Goal: Task Accomplishment & Management: Manage account settings

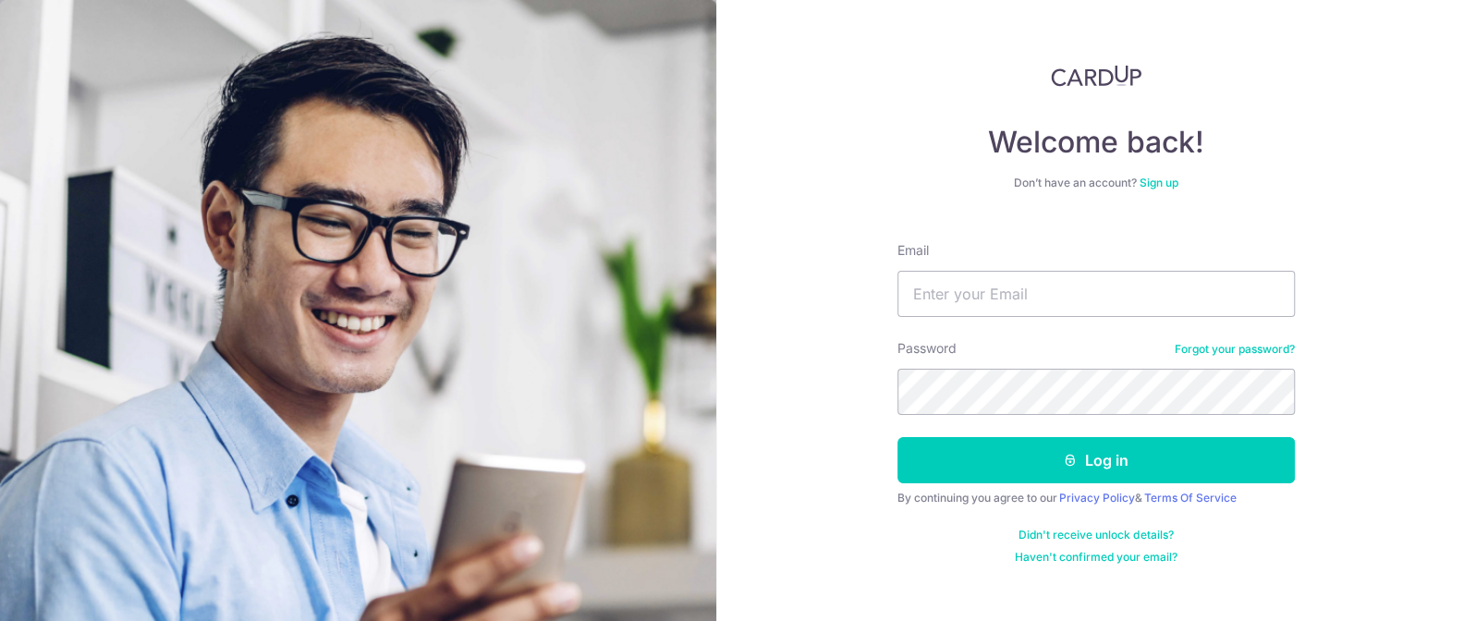
type input "[EMAIL_ADDRESS][DOMAIN_NAME]"
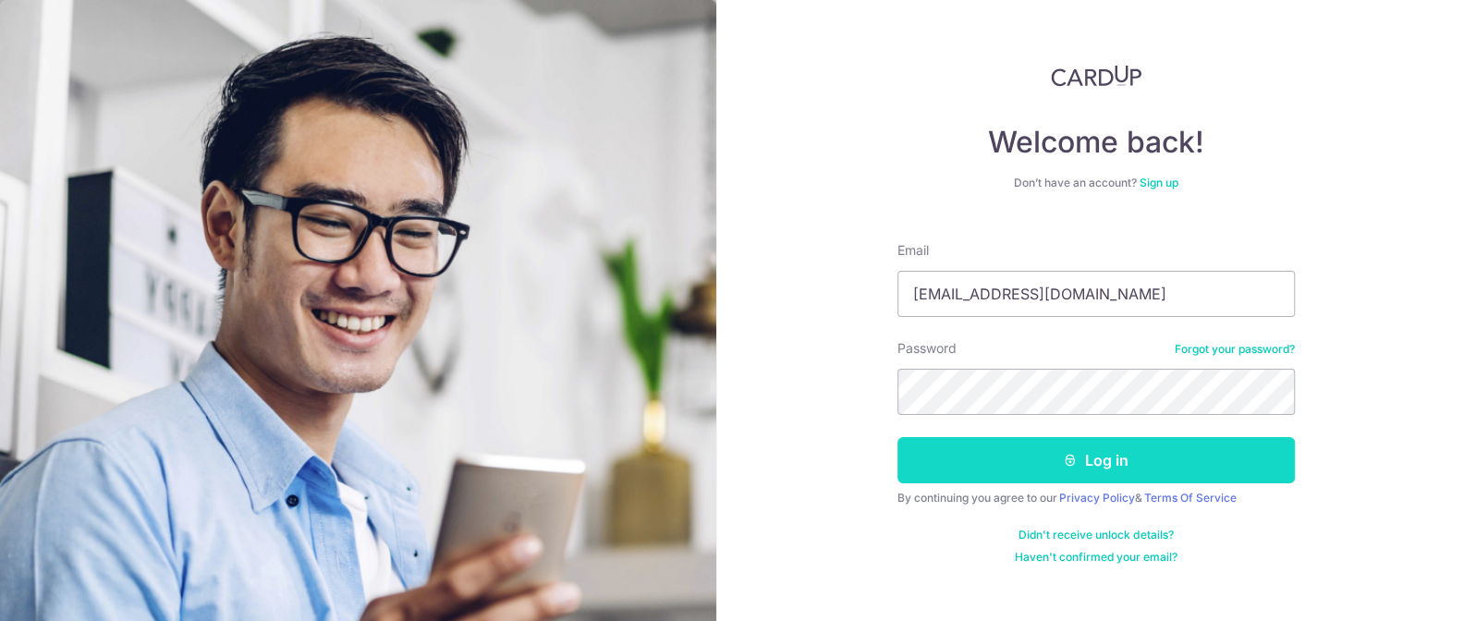
click at [1105, 462] on button "Log in" at bounding box center [1095, 460] width 397 height 46
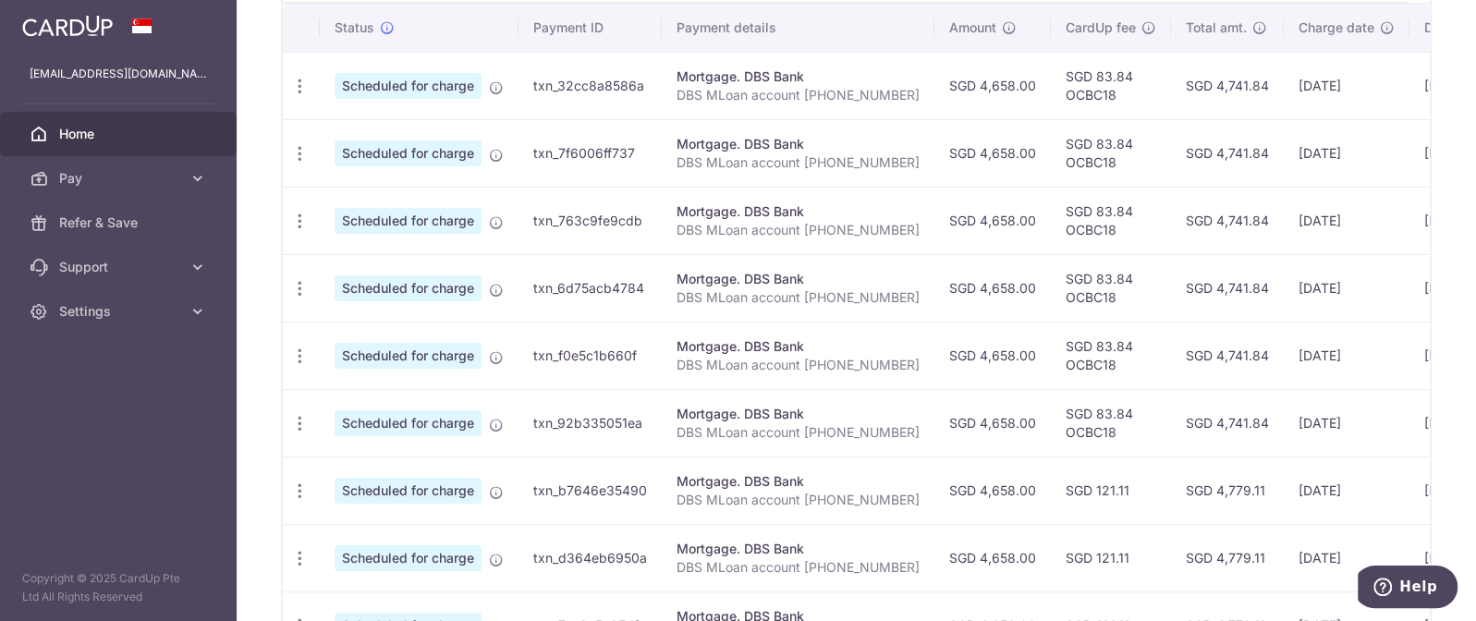
scroll to position [615, 0]
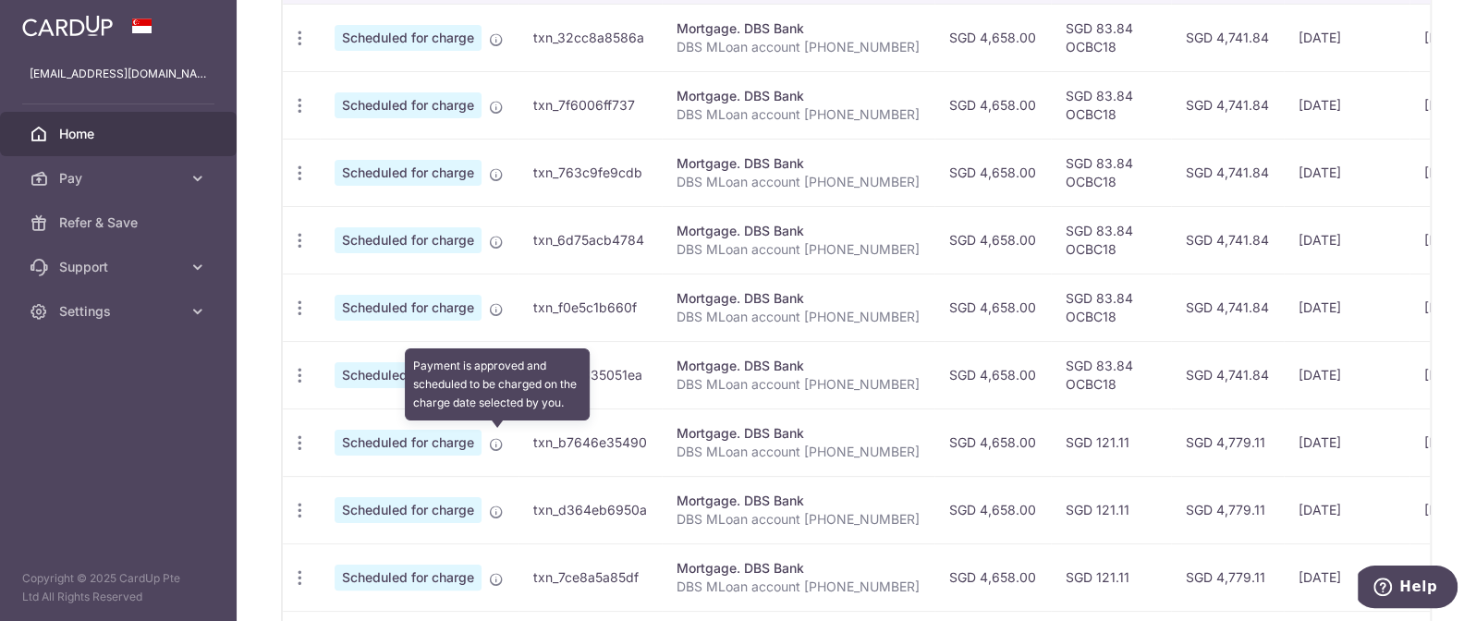
click at [492, 444] on icon at bounding box center [496, 444] width 15 height 15
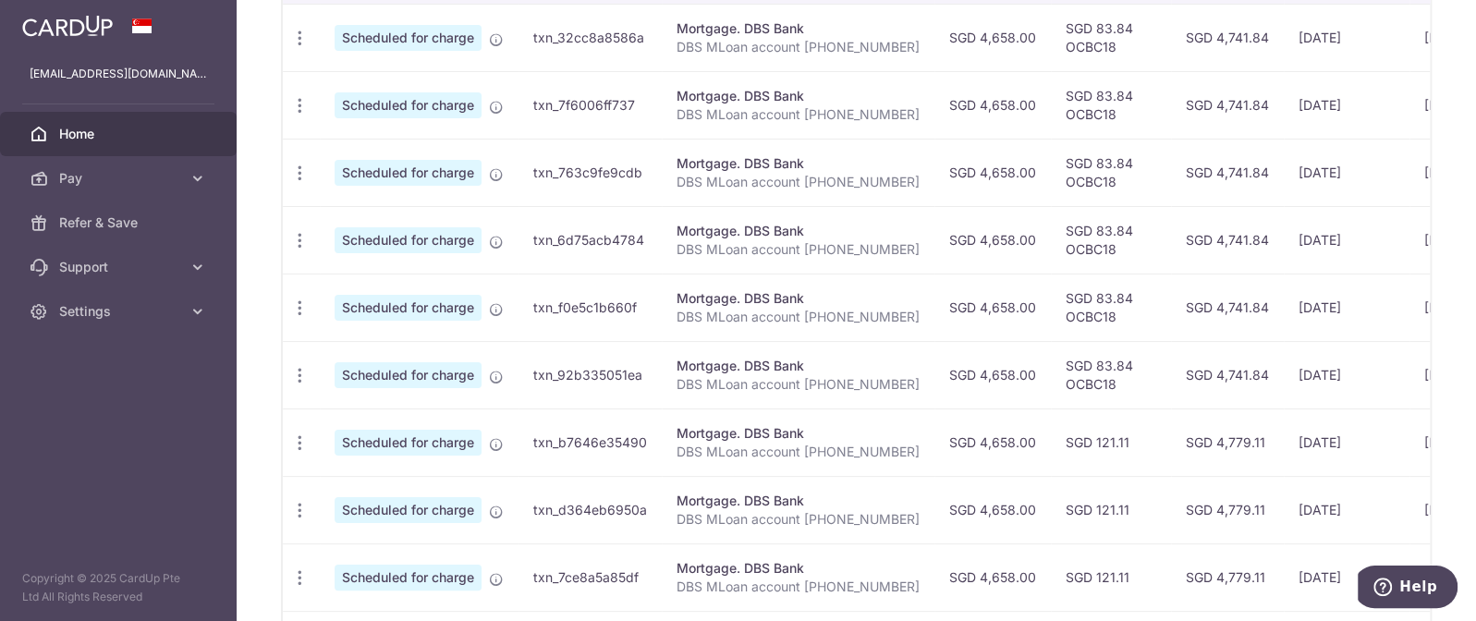
scroll to position [0, 0]
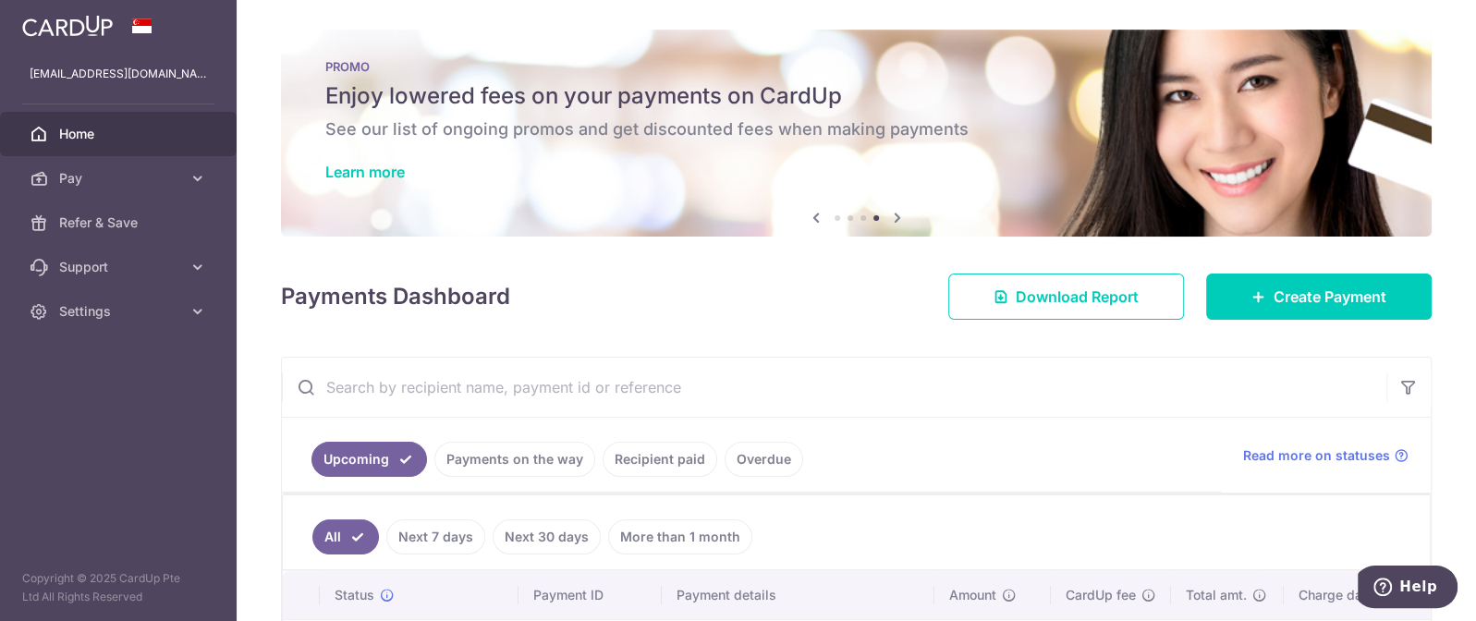
click at [63, 18] on img at bounding box center [67, 26] width 91 height 22
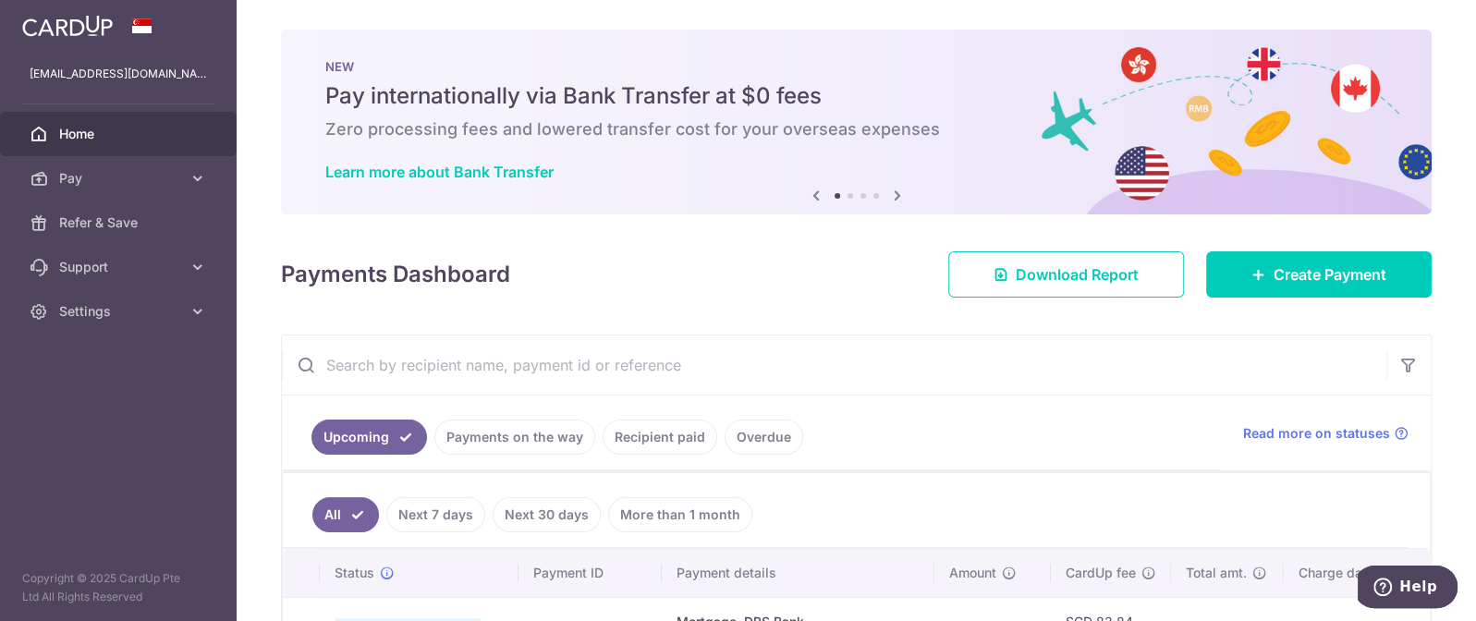
click at [78, 26] on img at bounding box center [67, 26] width 91 height 22
click at [69, 30] on img at bounding box center [67, 26] width 91 height 22
click at [112, 134] on span "Home" at bounding box center [120, 134] width 122 height 18
click at [70, 29] on img at bounding box center [67, 26] width 91 height 22
click at [149, 31] on span at bounding box center [142, 25] width 22 height 15
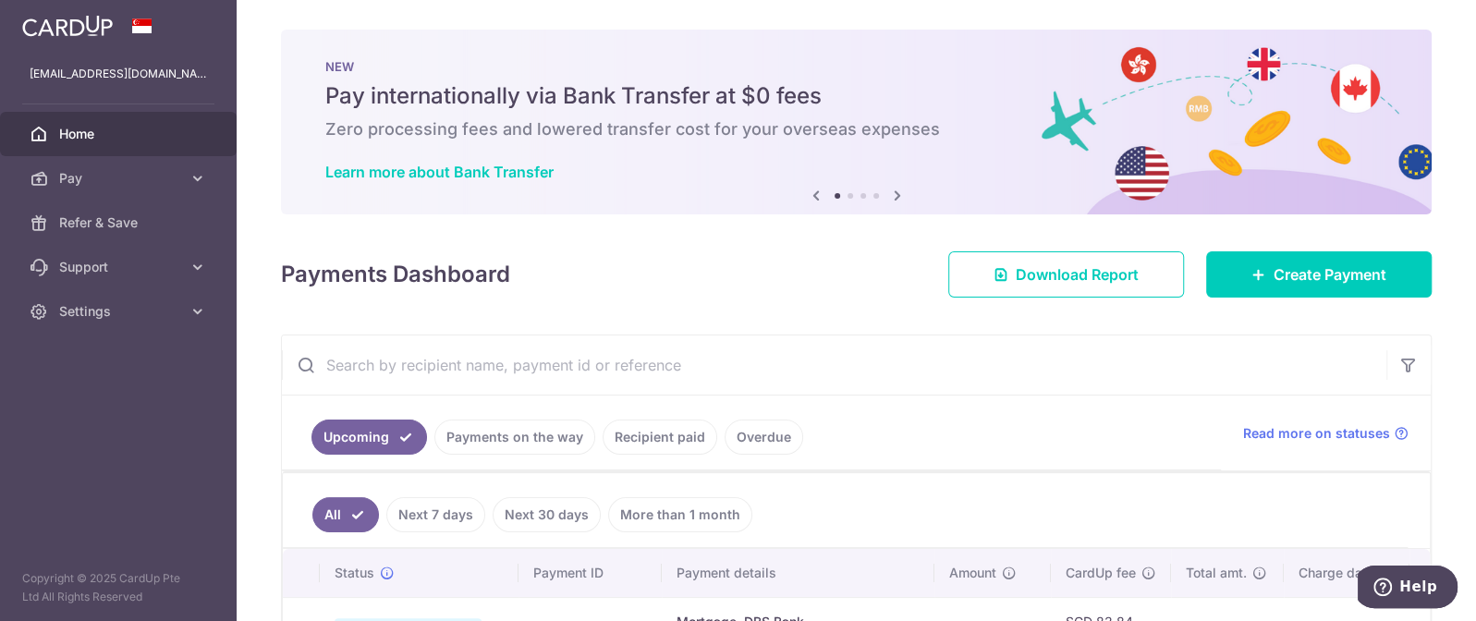
click at [93, 30] on img at bounding box center [67, 26] width 91 height 22
click at [888, 194] on icon at bounding box center [897, 195] width 22 height 23
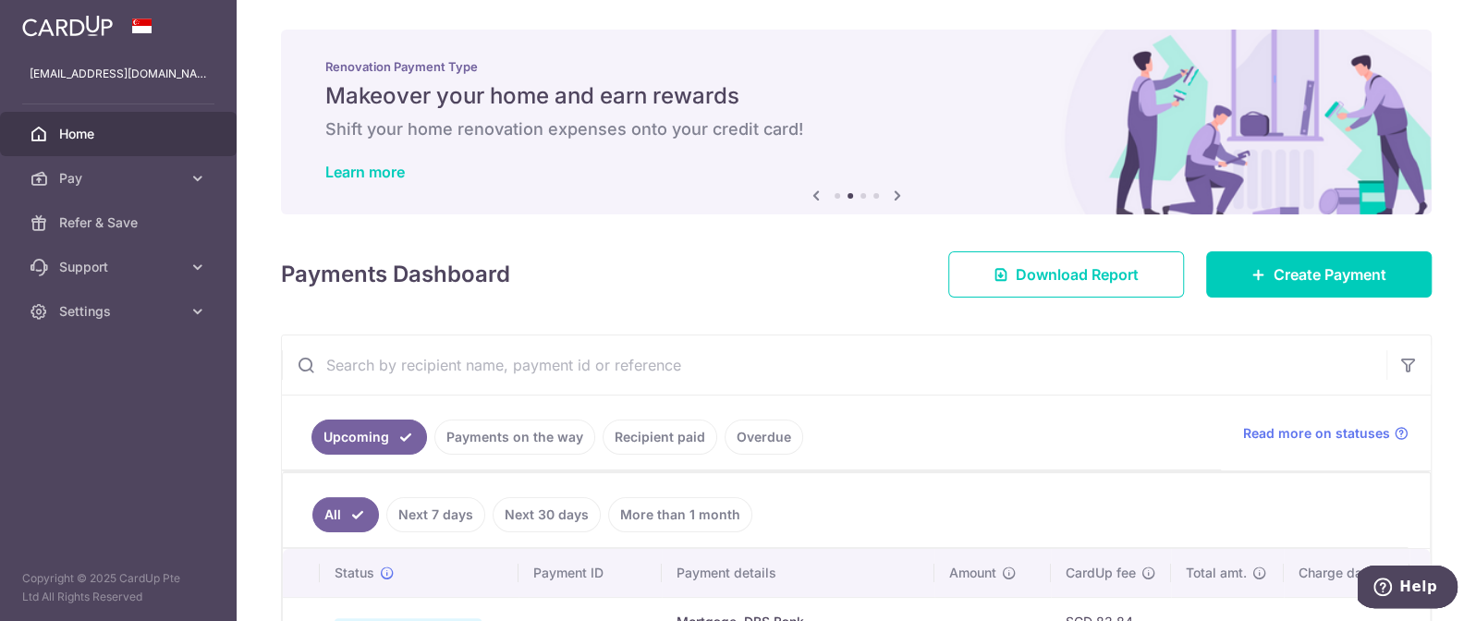
click at [888, 194] on icon at bounding box center [897, 195] width 22 height 23
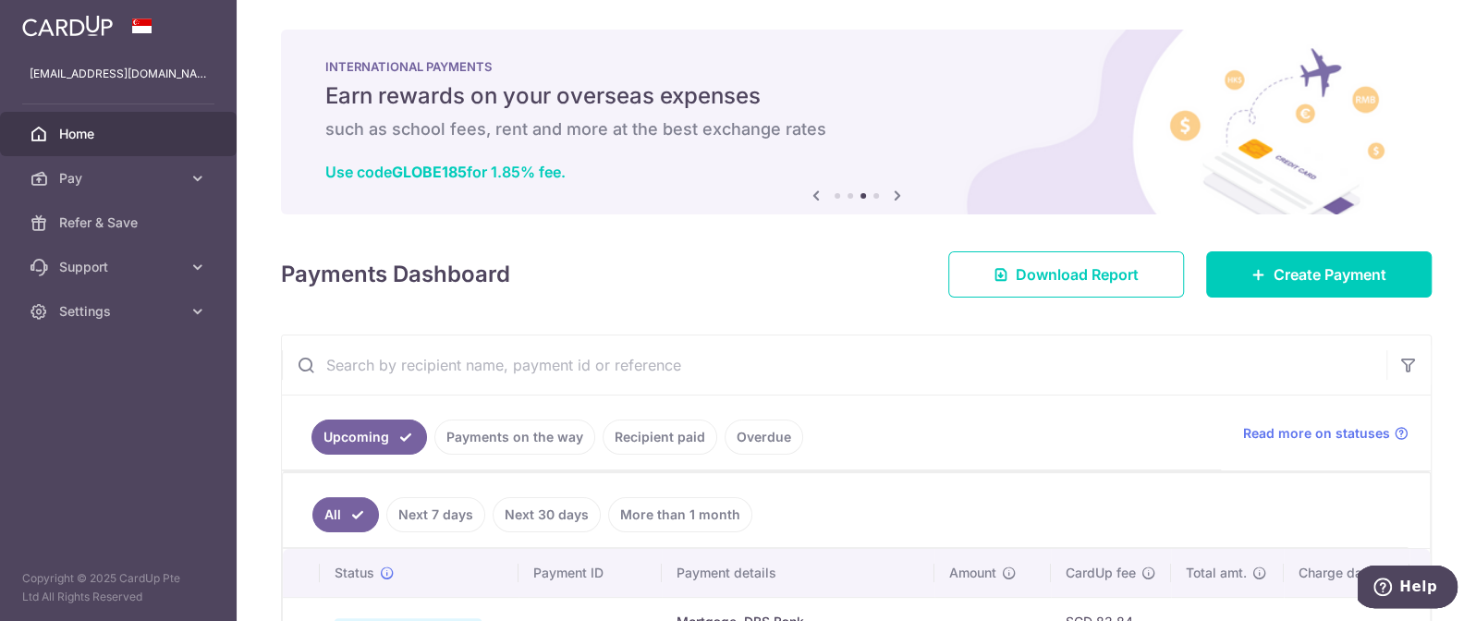
click at [888, 194] on icon at bounding box center [897, 195] width 22 height 23
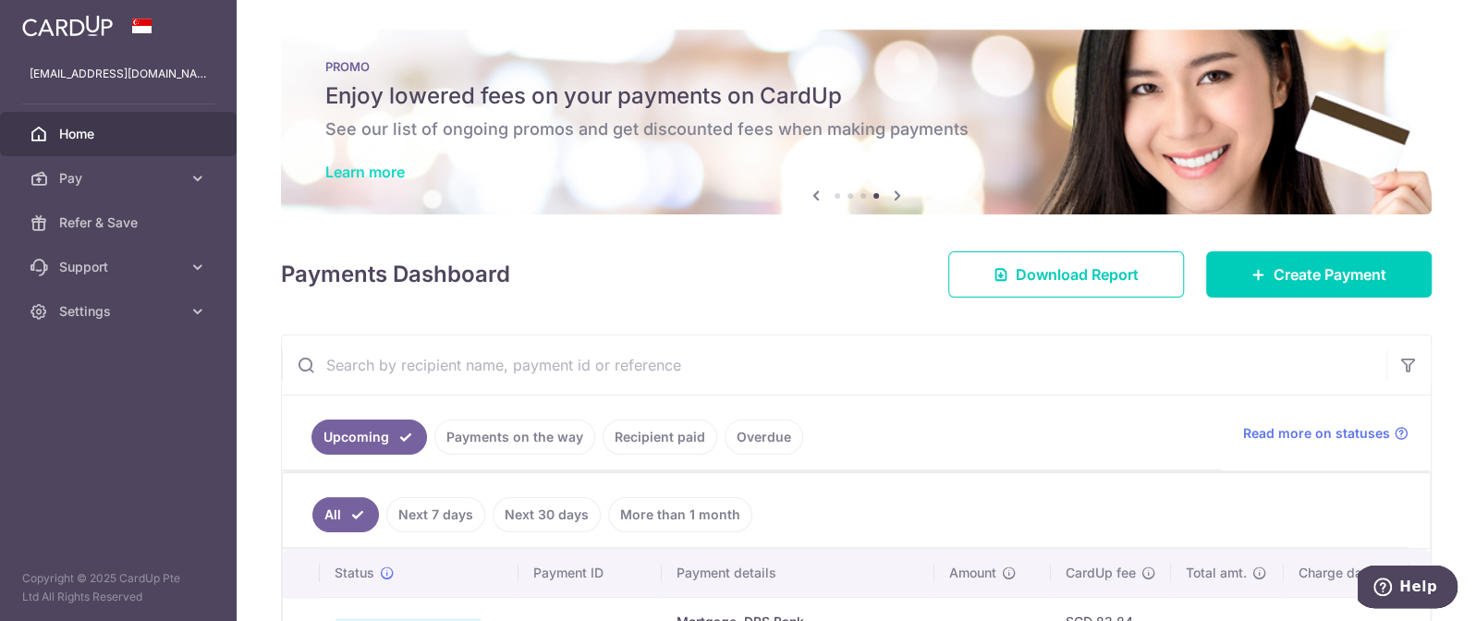
click at [358, 174] on link "Learn more" at bounding box center [364, 172] width 79 height 18
